Goal: Task Accomplishment & Management: Manage account settings

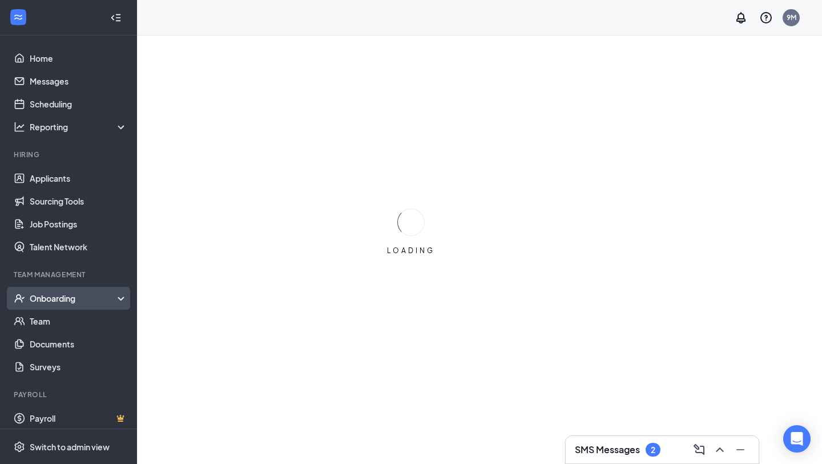
click at [82, 304] on div "Onboarding" at bounding box center [68, 298] width 137 height 23
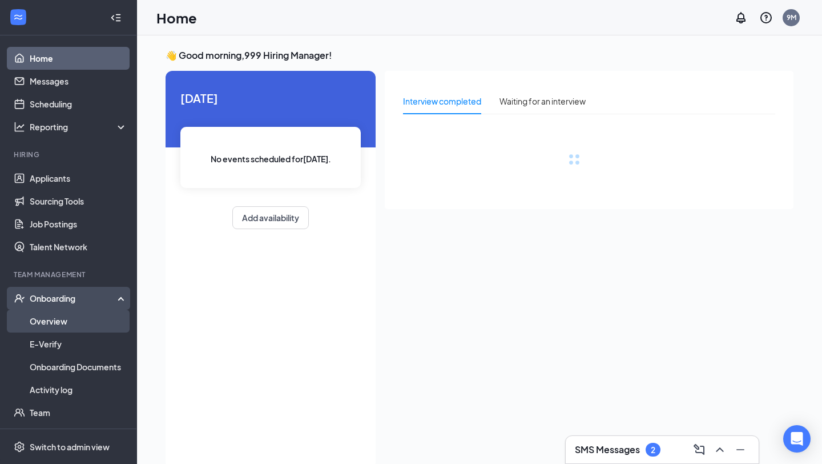
click at [76, 320] on link "Overview" at bounding box center [79, 320] width 98 height 23
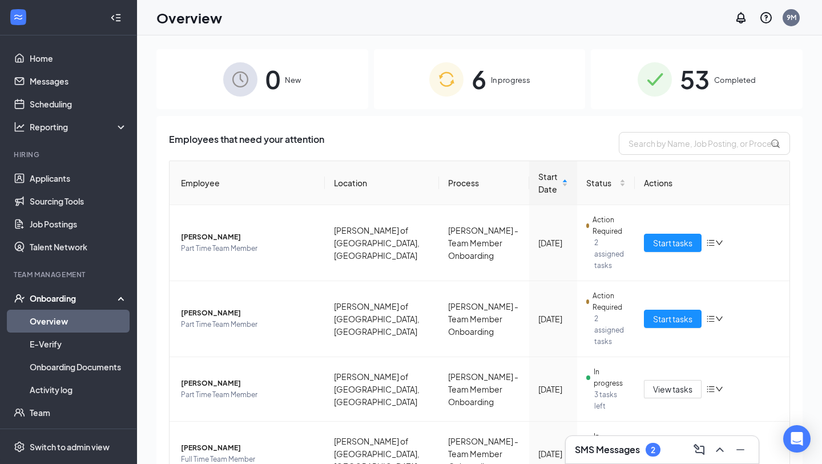
click at [480, 97] on span "6" at bounding box center [479, 78] width 15 height 39
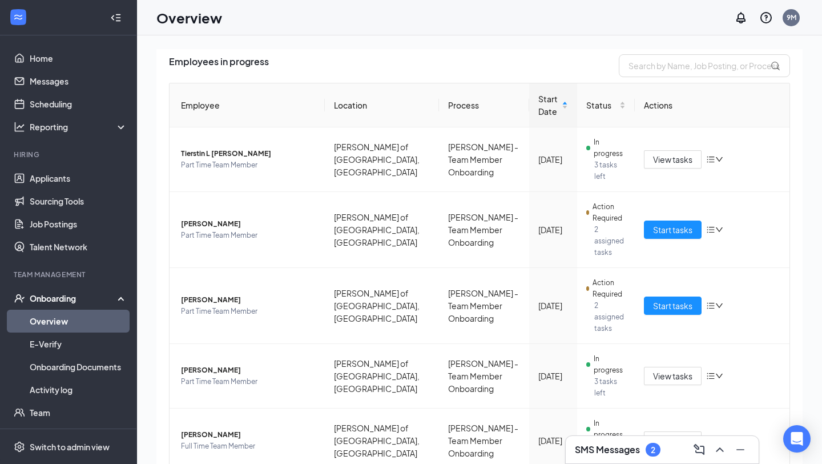
scroll to position [86, 0]
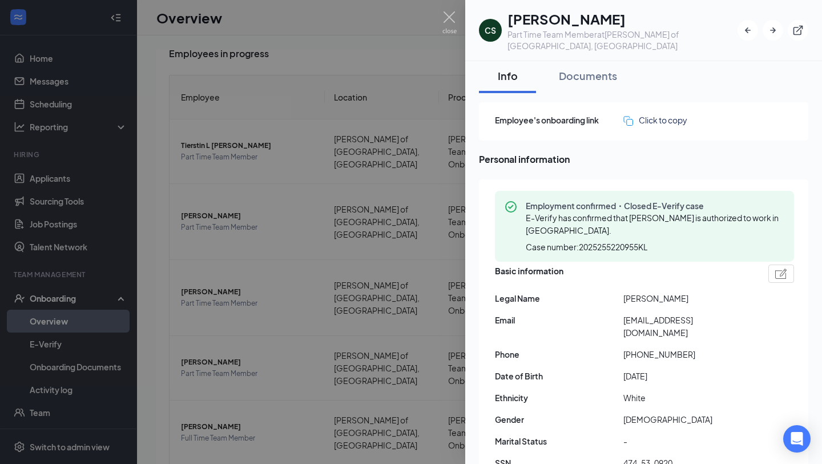
scroll to position [7, 0]
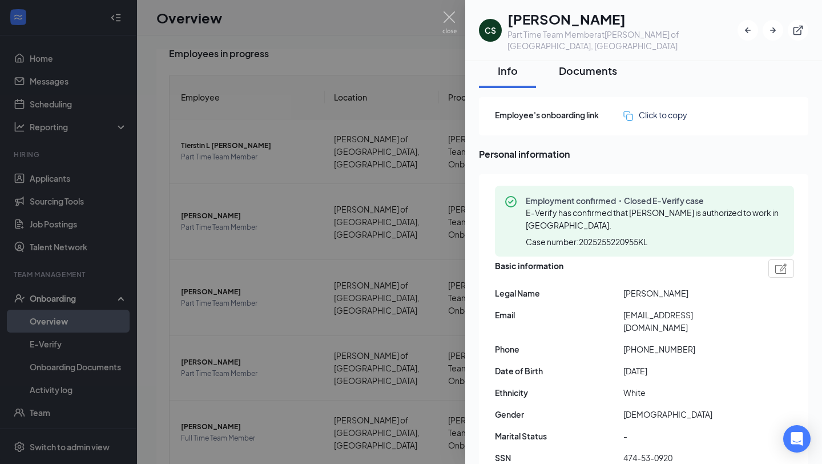
click at [593, 75] on button "Documents" at bounding box center [587, 71] width 81 height 34
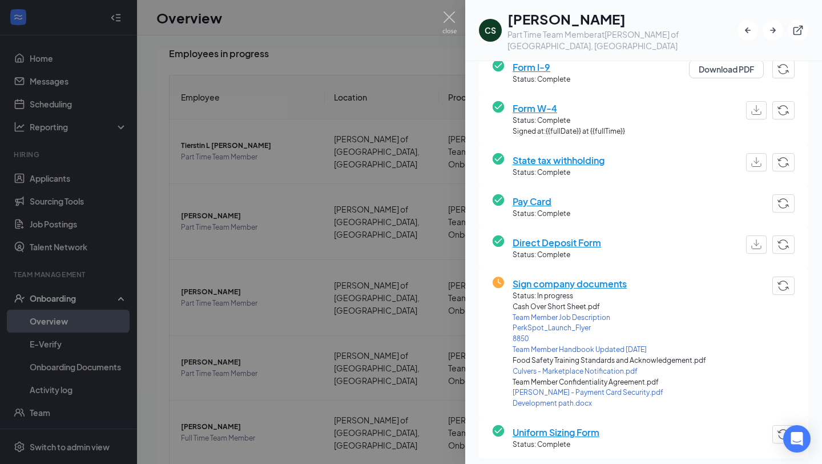
scroll to position [155, 0]
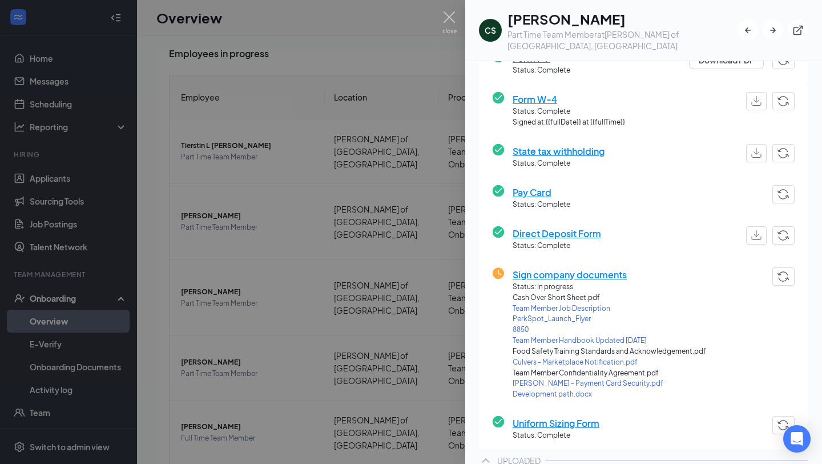
click at [572, 267] on span "Sign company documents" at bounding box center [610, 274] width 194 height 14
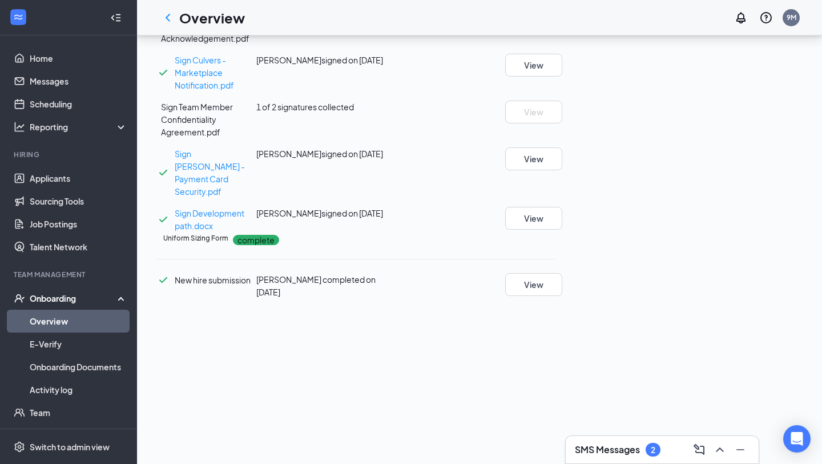
scroll to position [192, 0]
click at [389, 113] on div "1 of 2 signatures collected" at bounding box center [322, 106] width 133 height 13
click at [354, 112] on span "1 of 2 signatures collected" at bounding box center [305, 107] width 98 height 10
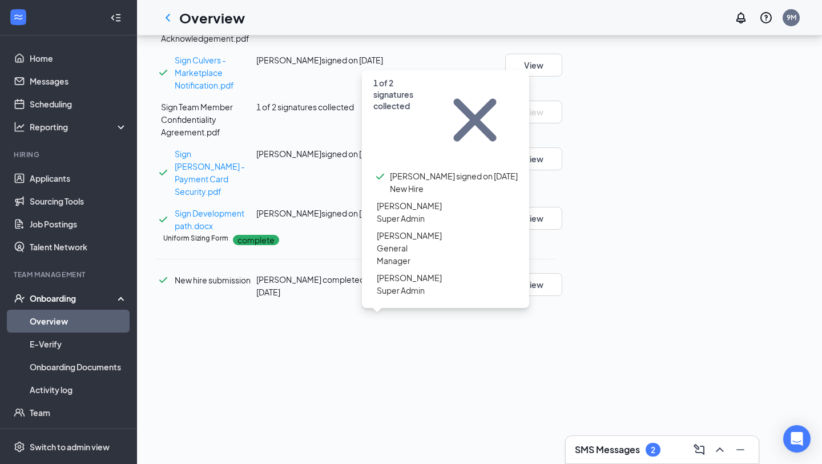
click at [389, 160] on div "Cody S Deters signed on Sep 12" at bounding box center [322, 153] width 133 height 13
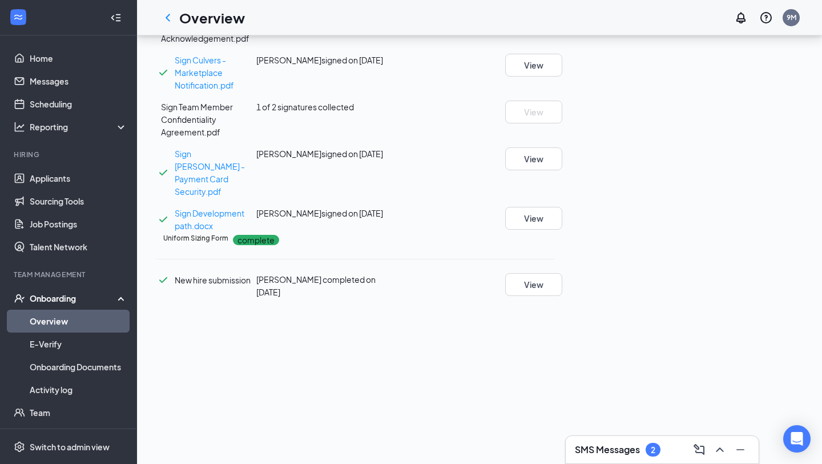
click at [347, 112] on span "1 of 2 signatures collected" at bounding box center [305, 107] width 98 height 10
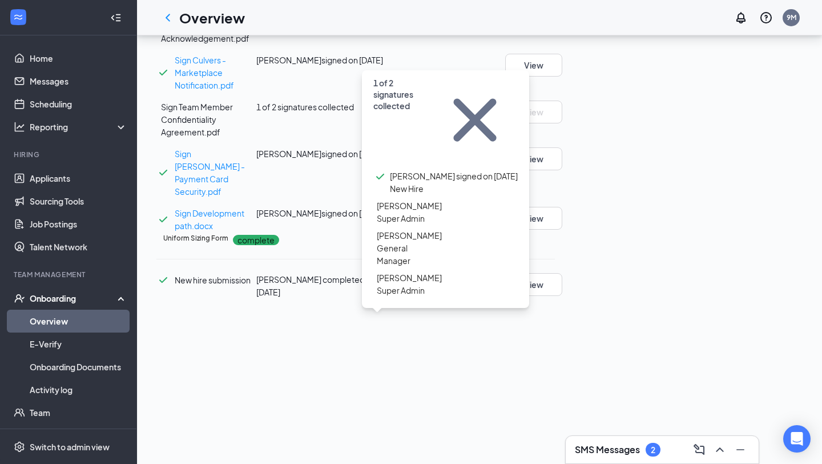
click at [432, 271] on span "Deanna Wesley" at bounding box center [409, 277] width 65 height 13
click at [380, 199] on div "Taylor VanHoutan Super Admin" at bounding box center [407, 211] width 69 height 25
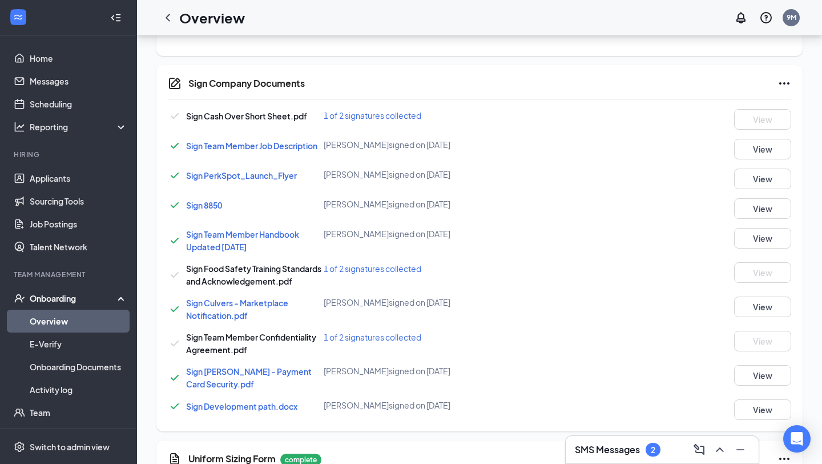
scroll to position [183, 0]
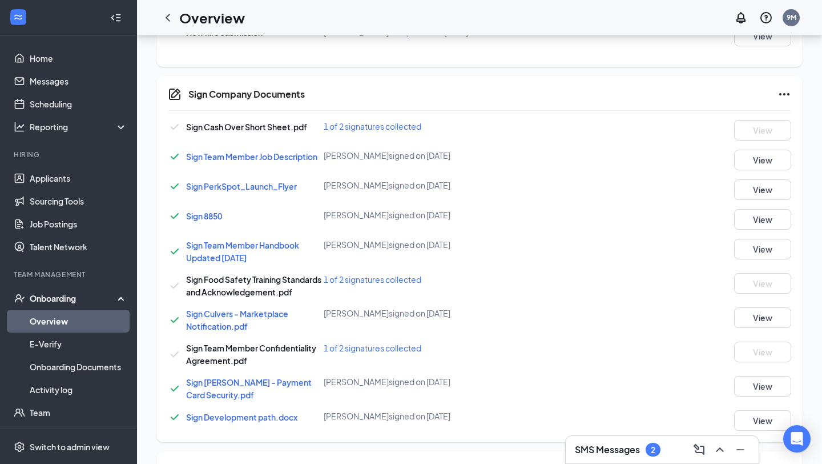
click at [368, 134] on div "Sign Cash Over Short Sheet.pdf 1 of 2 signatures collected View" at bounding box center [479, 130] width 623 height 21
click at [368, 127] on span "1 of 2 signatures collected" at bounding box center [373, 126] width 98 height 10
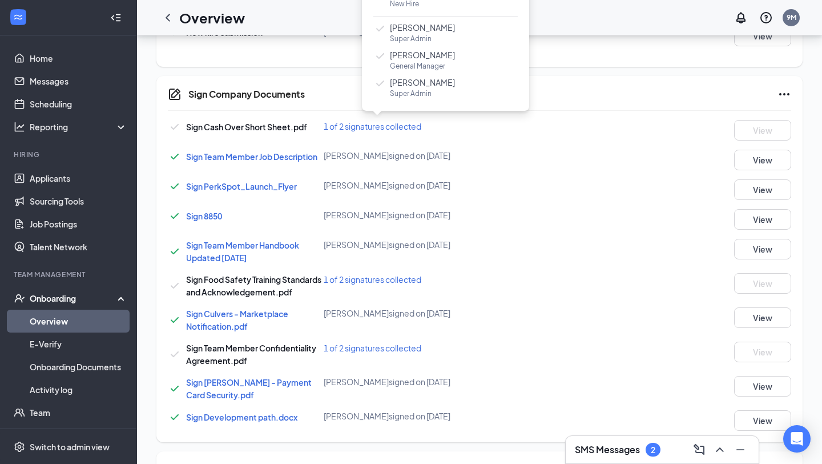
click at [377, 34] on icon "Checkmark" at bounding box center [380, 29] width 14 height 14
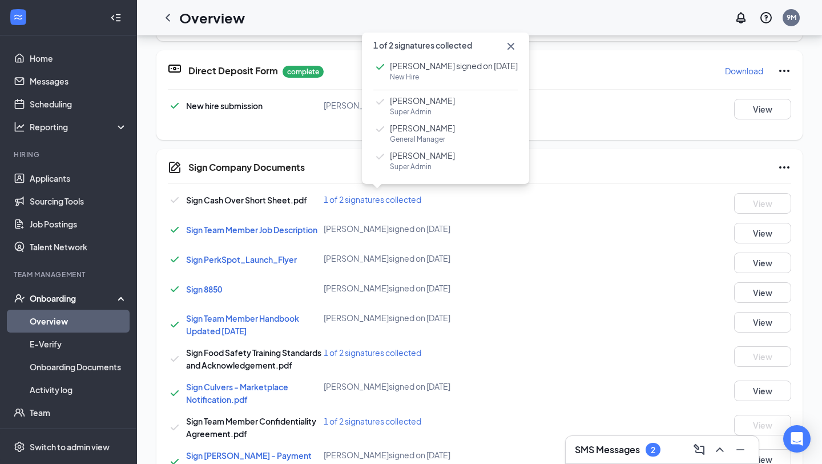
scroll to position [547, 0]
click at [563, 133] on div "Direct Deposit Form complete Download New hire submission Cody S Deters complet…" at bounding box center [479, 94] width 646 height 90
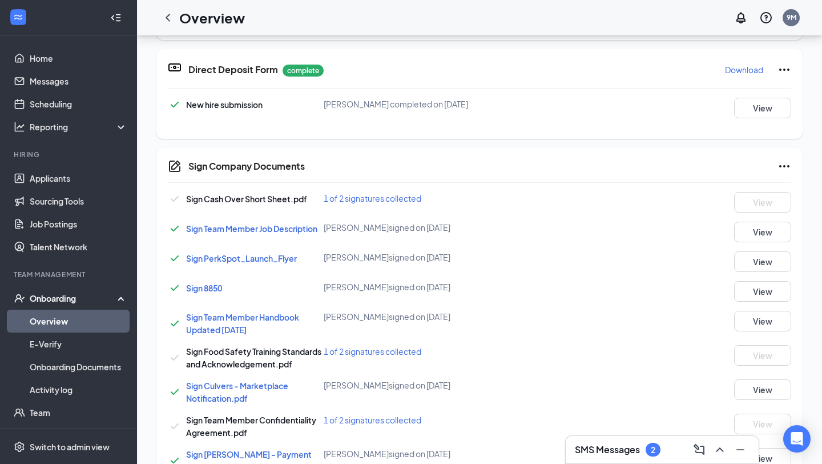
click at [104, 320] on link "Overview" at bounding box center [79, 320] width 98 height 23
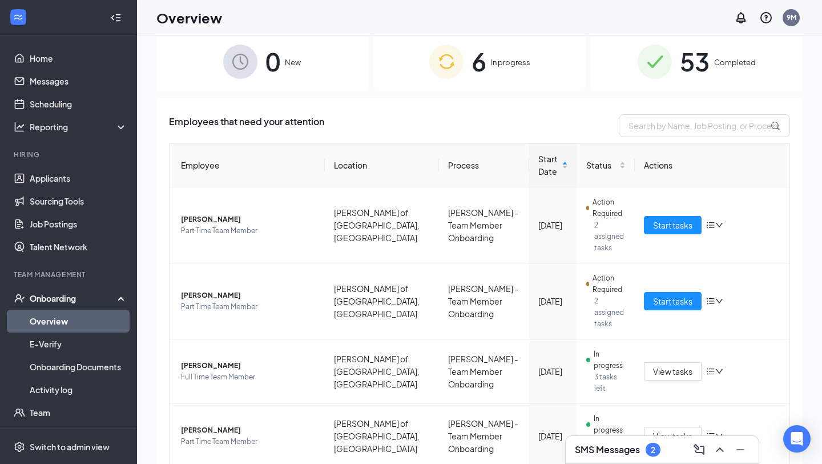
scroll to position [17, 0]
click at [295, 78] on div "0 New" at bounding box center [262, 62] width 212 height 60
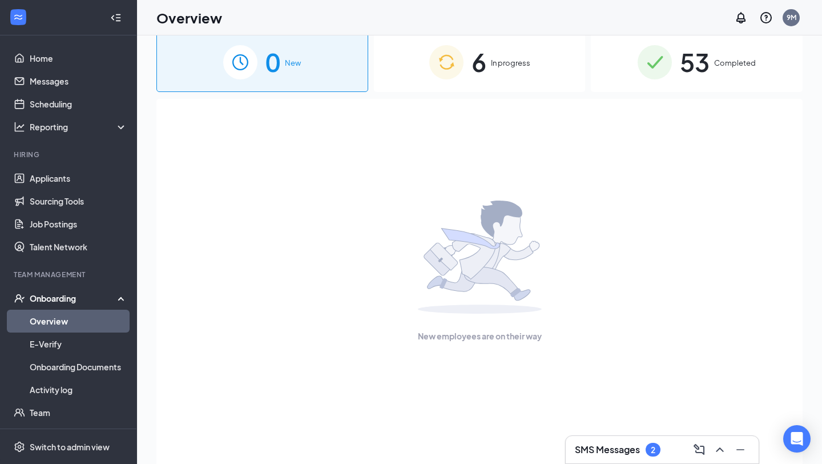
click at [460, 60] on img at bounding box center [446, 62] width 34 height 34
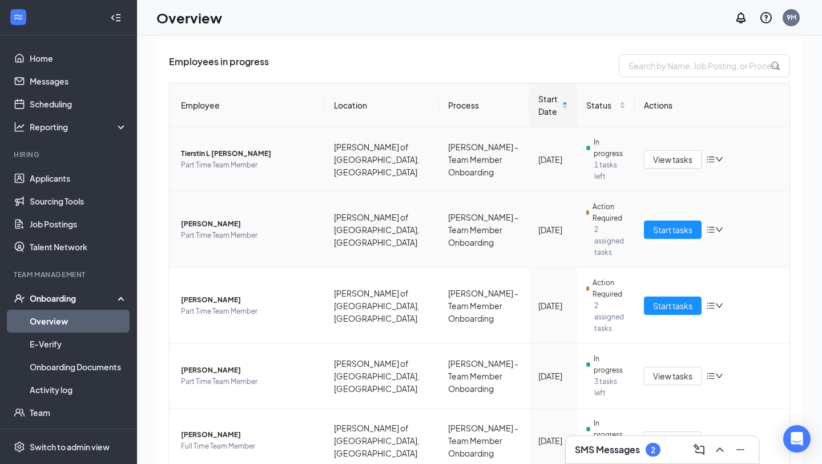
scroll to position [60, 0]
click at [667, 224] on span "Start tasks" at bounding box center [672, 230] width 39 height 13
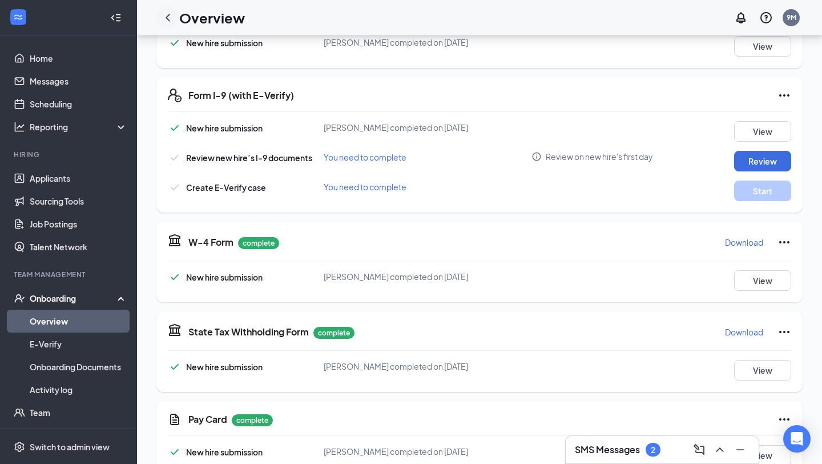
click at [162, 20] on icon "ChevronLeft" at bounding box center [168, 18] width 14 height 14
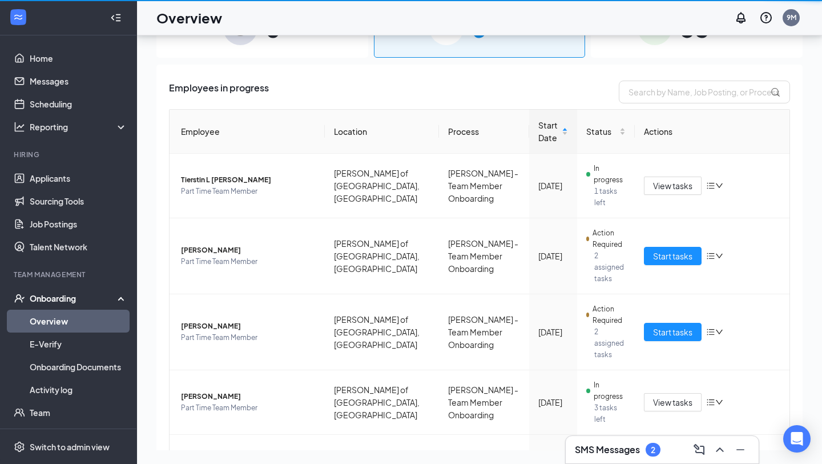
scroll to position [51, 0]
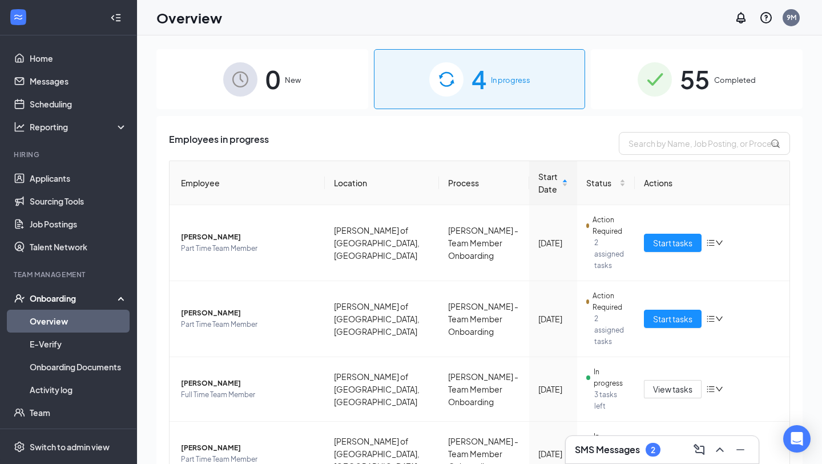
click at [389, 88] on div "4 In progress" at bounding box center [480, 79] width 212 height 60
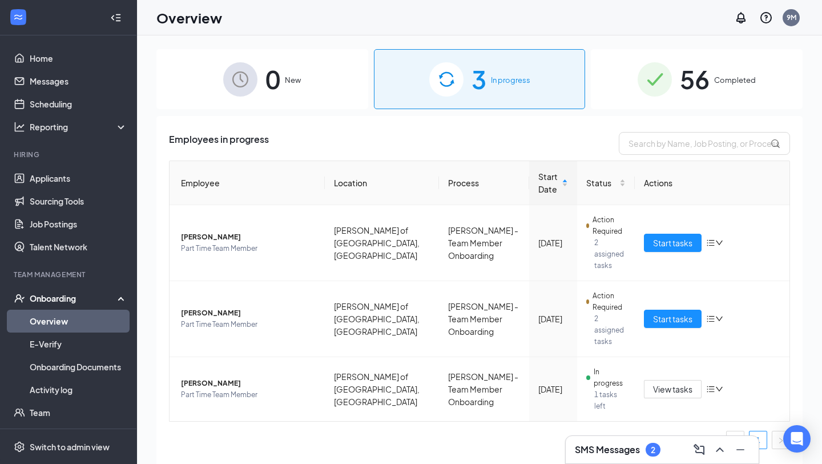
click at [691, 91] on span "56" at bounding box center [695, 78] width 30 height 39
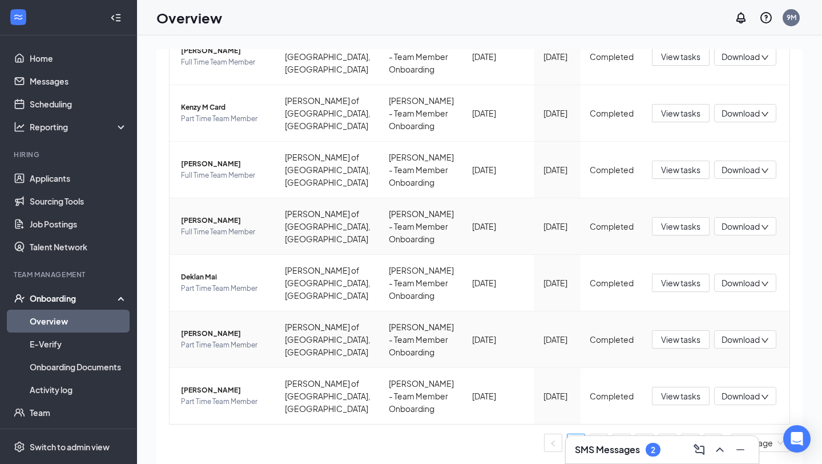
scroll to position [434, 0]
click at [764, 440] on span "10 / page" at bounding box center [760, 442] width 45 height 17
click at [758, 421] on div "100 / page" at bounding box center [761, 419] width 46 height 13
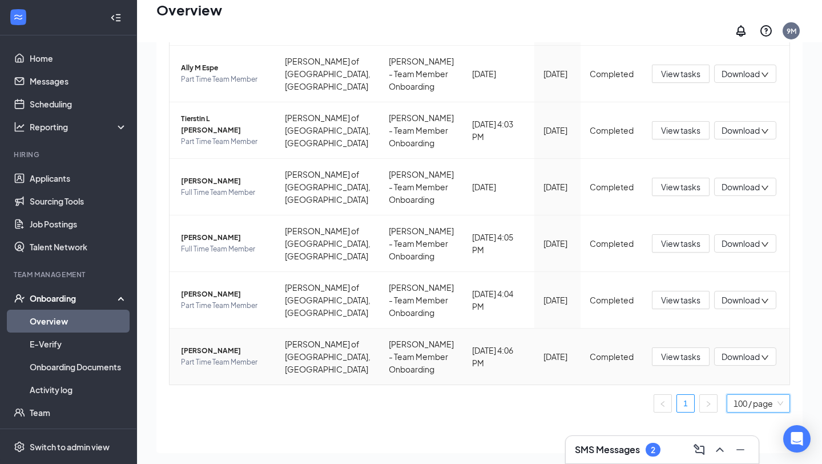
scroll to position [51, 0]
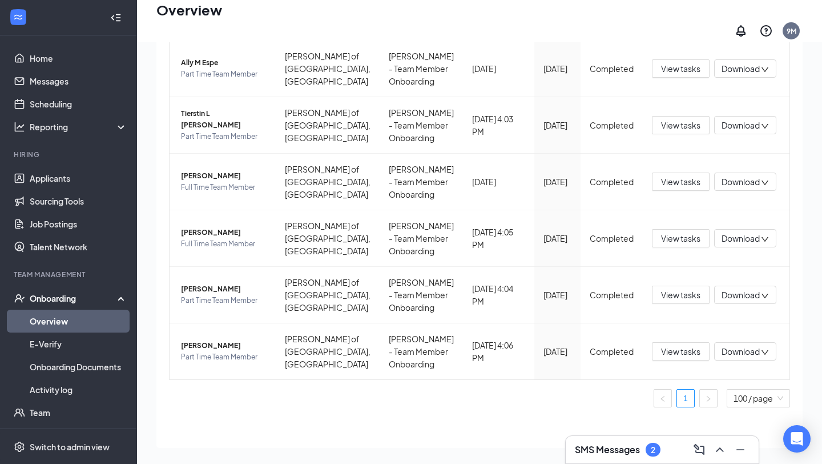
click at [74, 321] on link "Overview" at bounding box center [79, 320] width 98 height 23
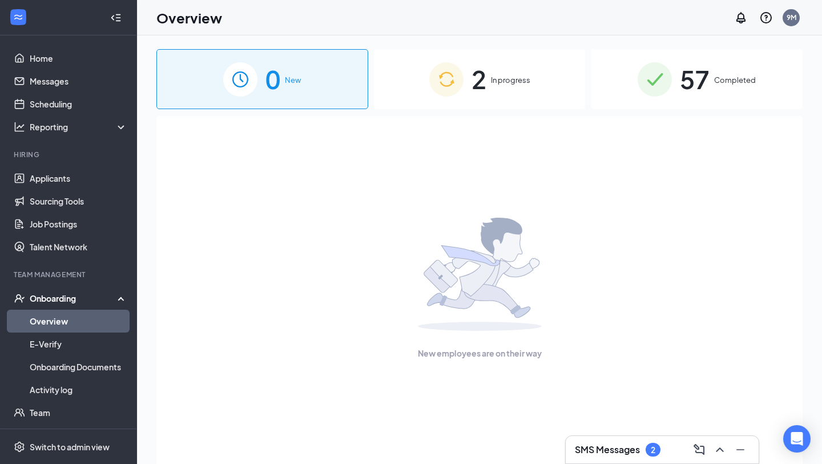
click at [441, 97] on div "2 In progress" at bounding box center [480, 79] width 212 height 60
